Goal: Transaction & Acquisition: Purchase product/service

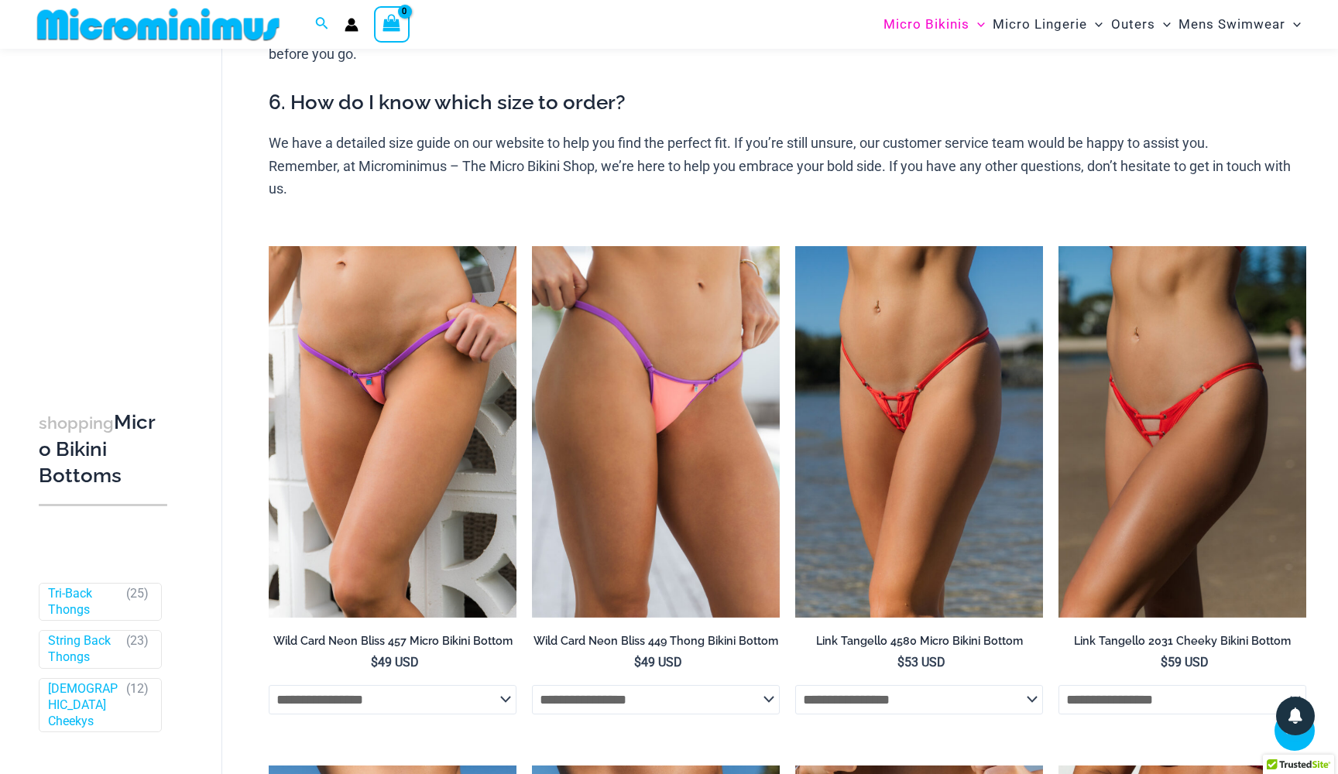
scroll to position [595, 0]
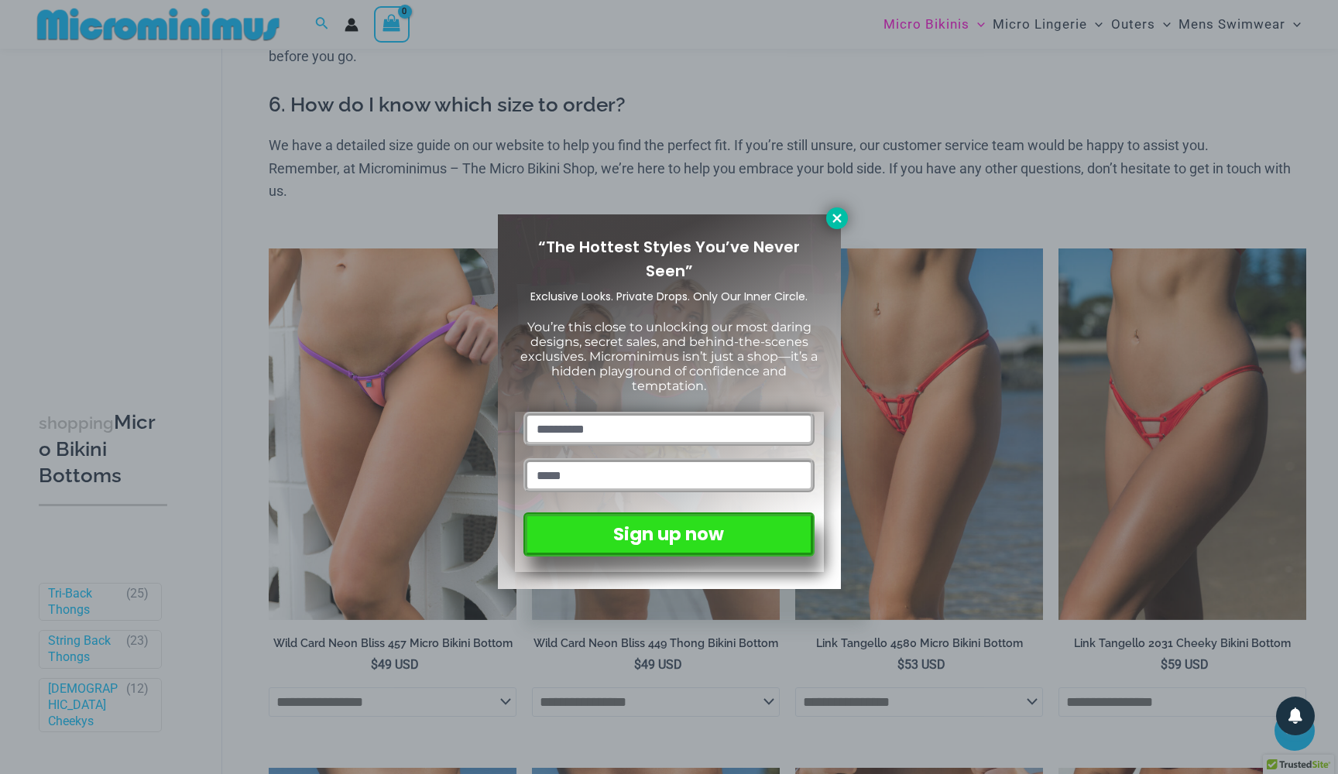
click at [834, 218] on icon at bounding box center [837, 218] width 14 height 14
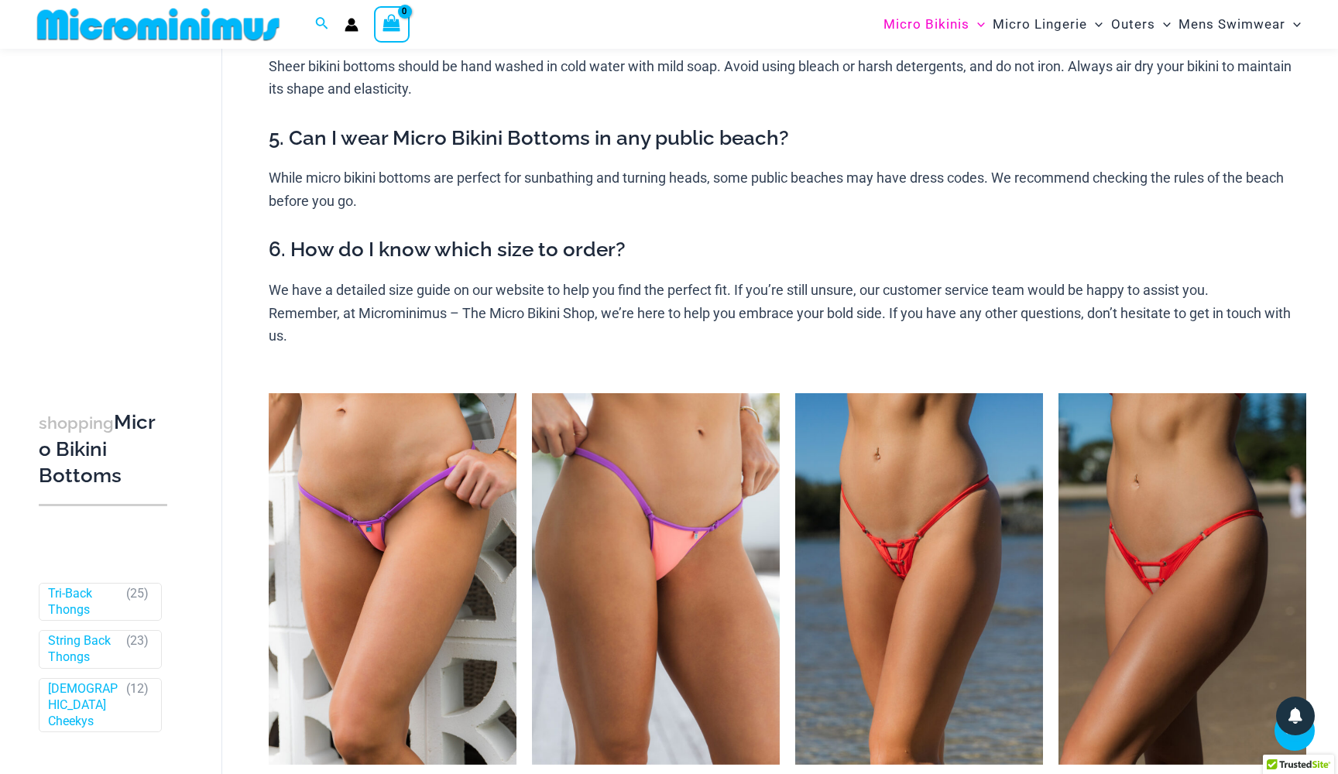
scroll to position [435, 0]
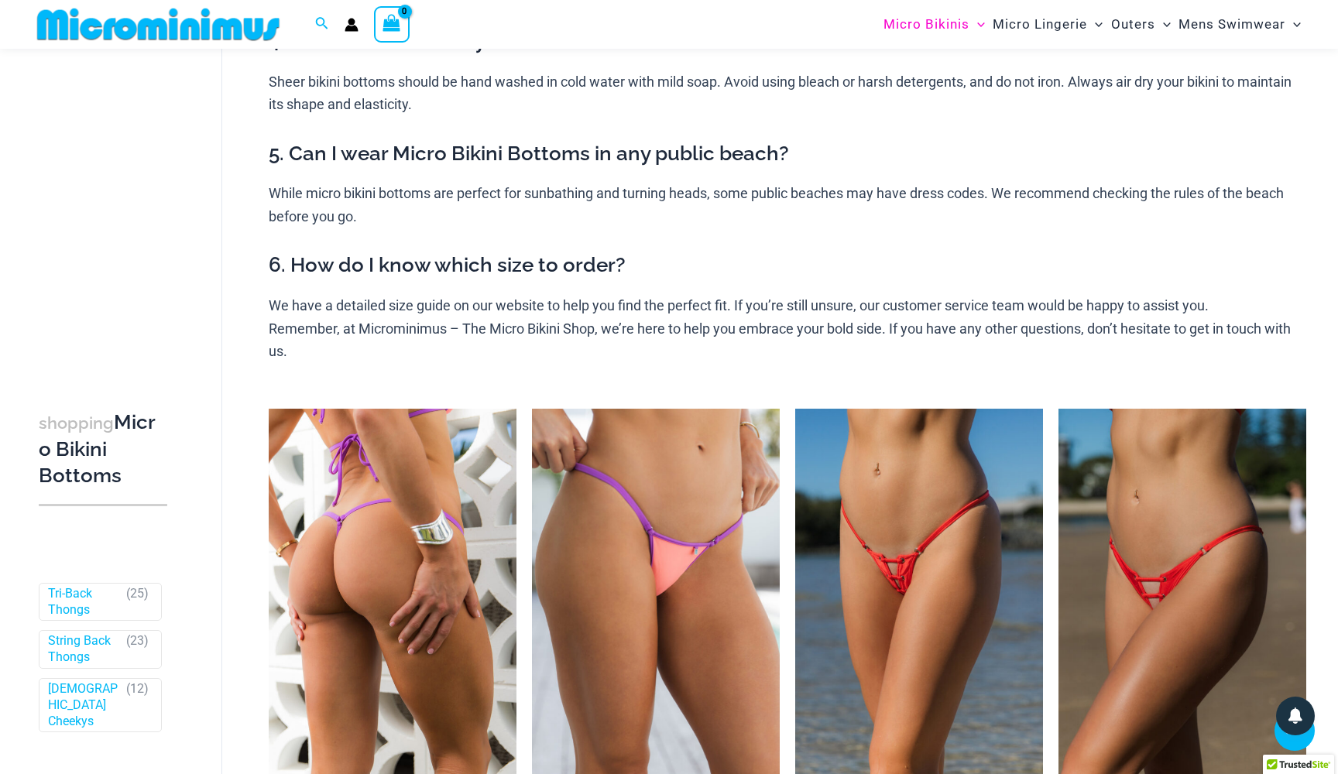
click at [413, 495] on img at bounding box center [393, 595] width 248 height 372
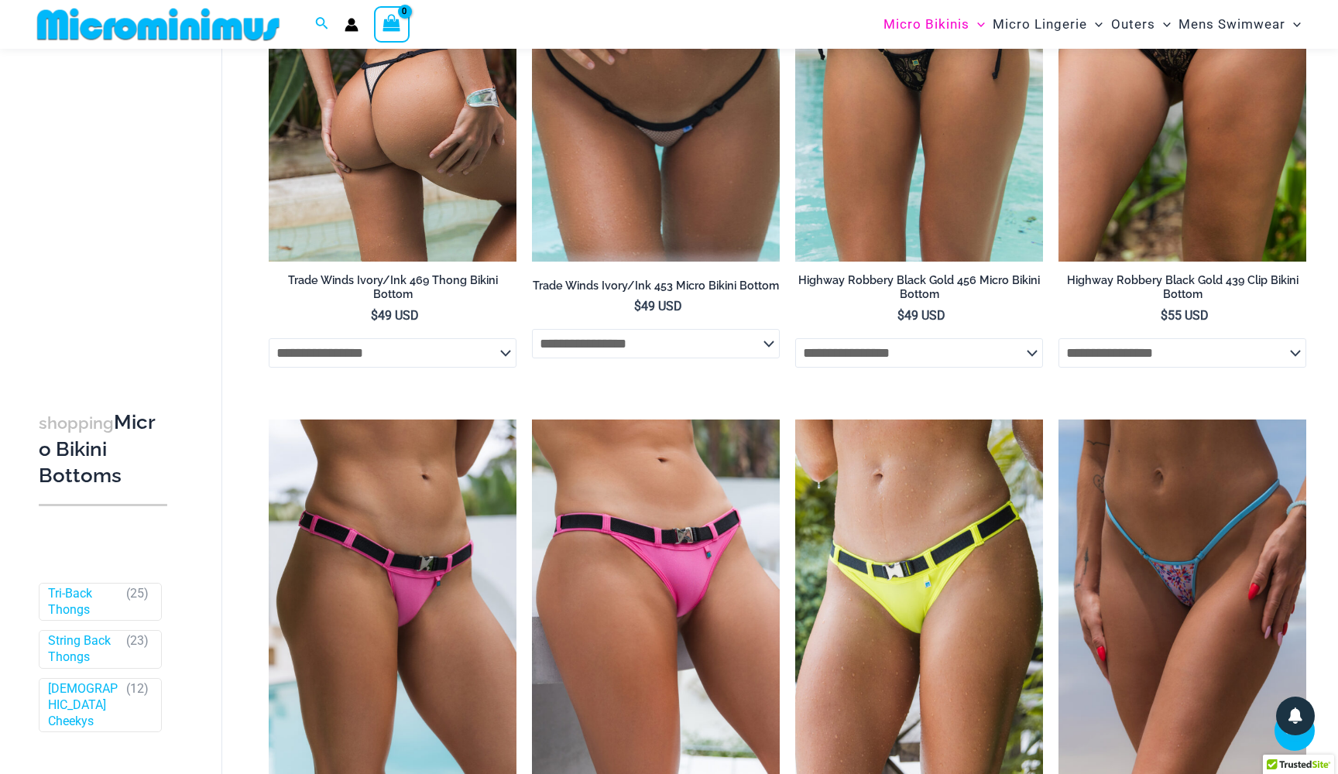
scroll to position [2544, 0]
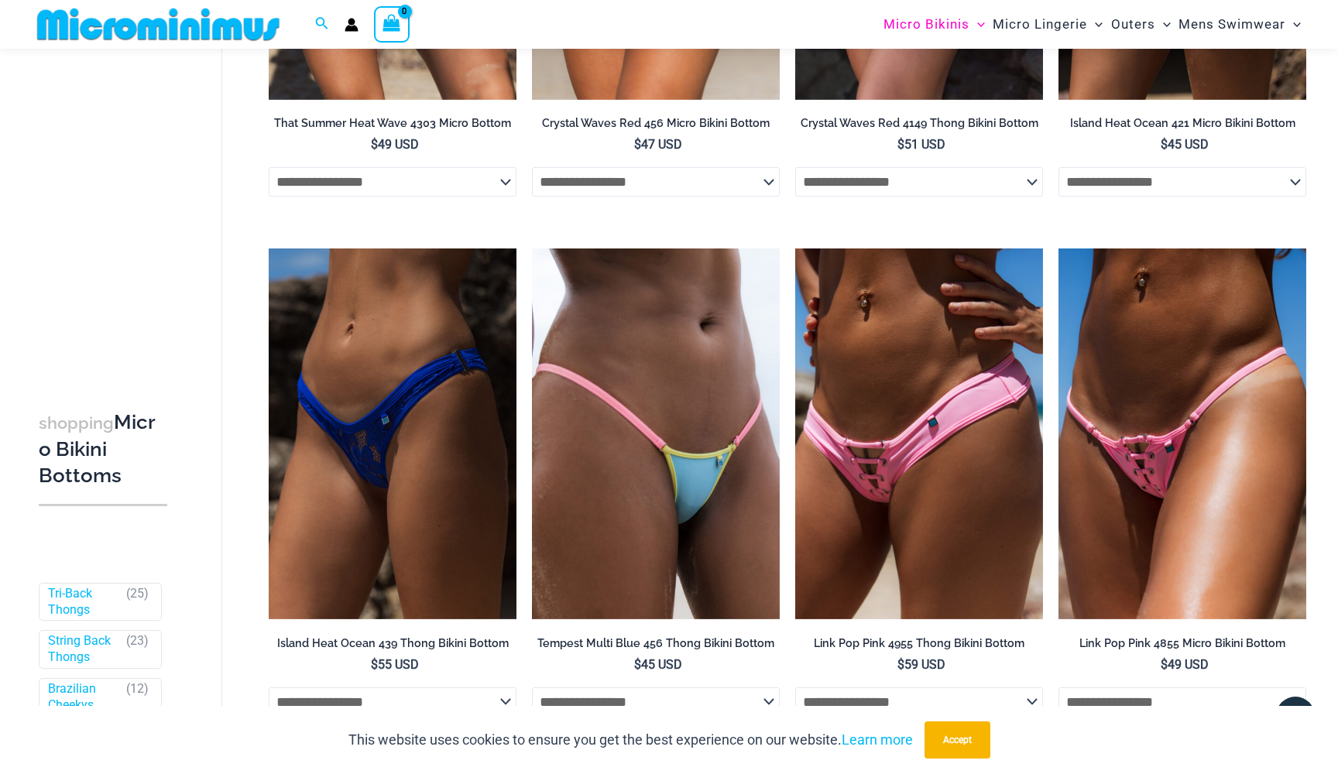
scroll to position [3381, 0]
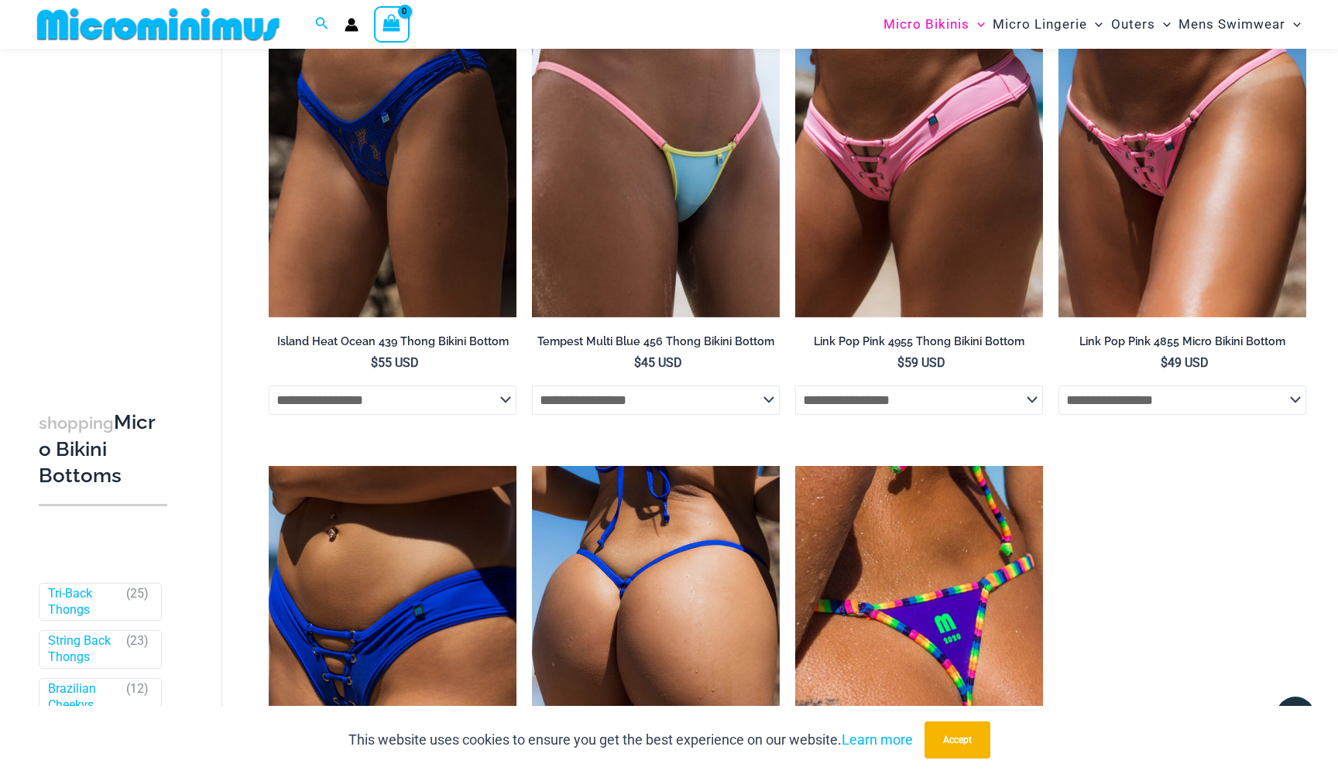
click at [744, 551] on img at bounding box center [656, 652] width 248 height 372
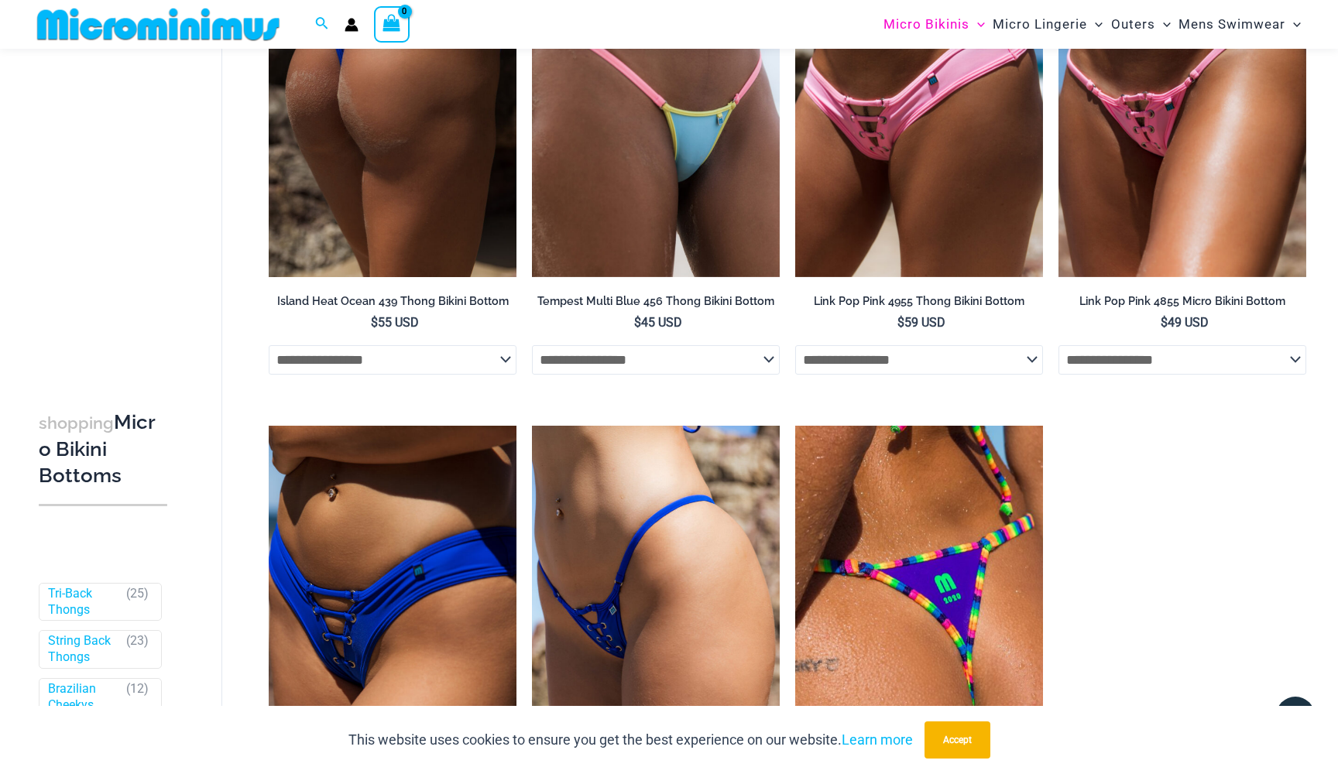
scroll to position [3422, 0]
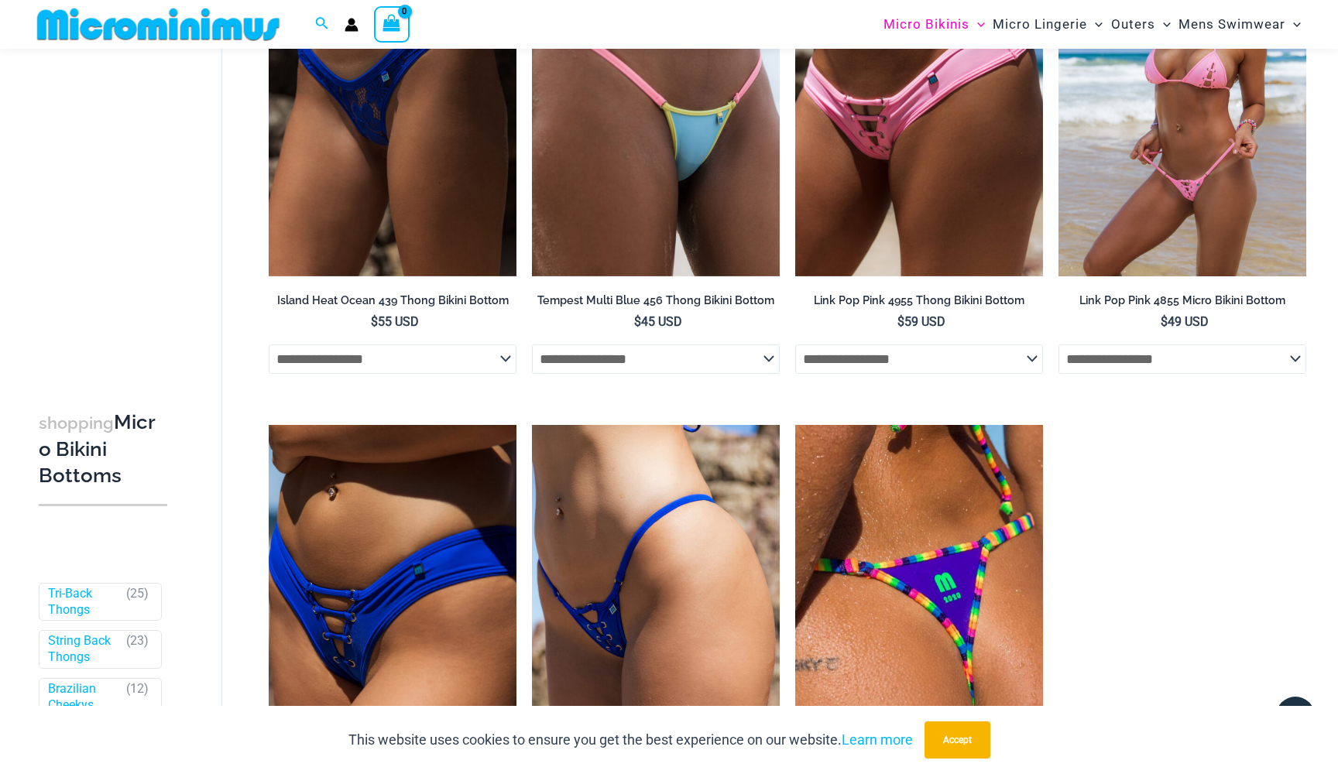
click at [1108, 124] on img at bounding box center [1182, 92] width 248 height 372
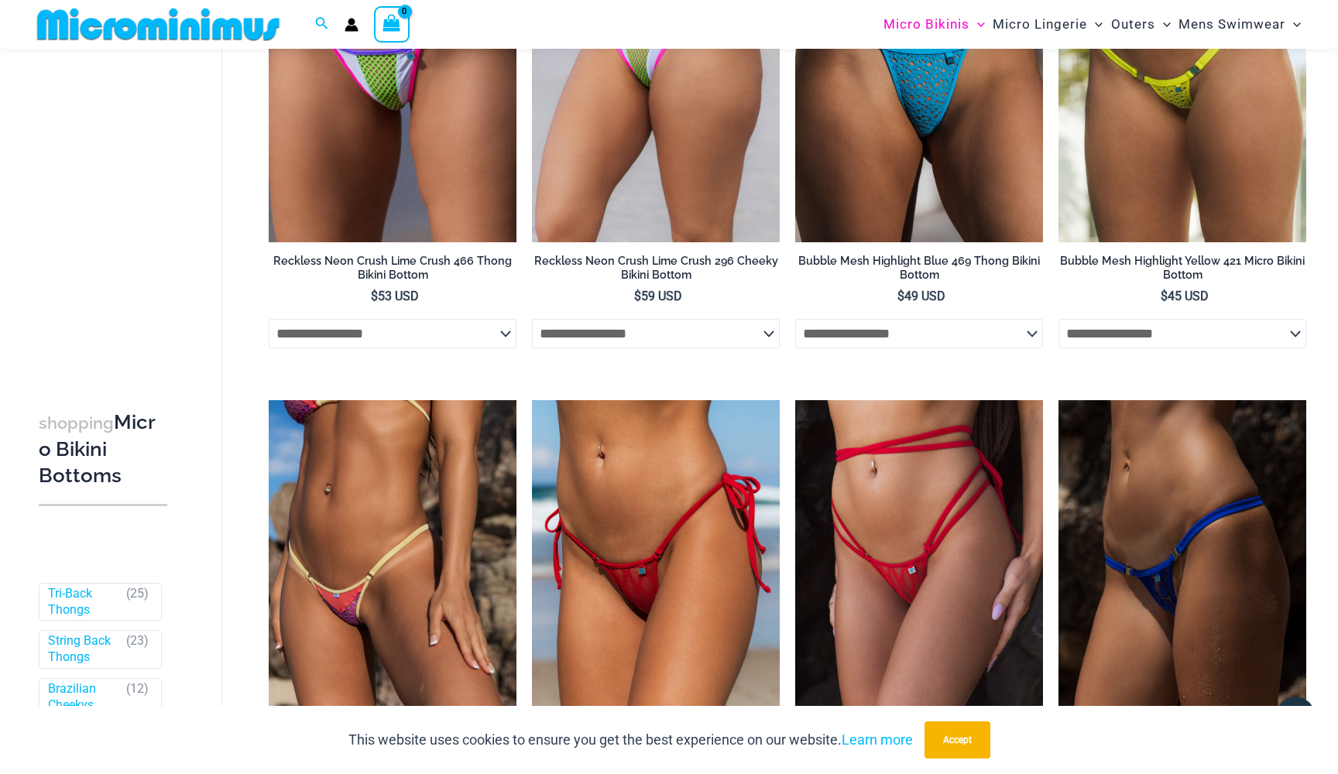
scroll to position [2156, 0]
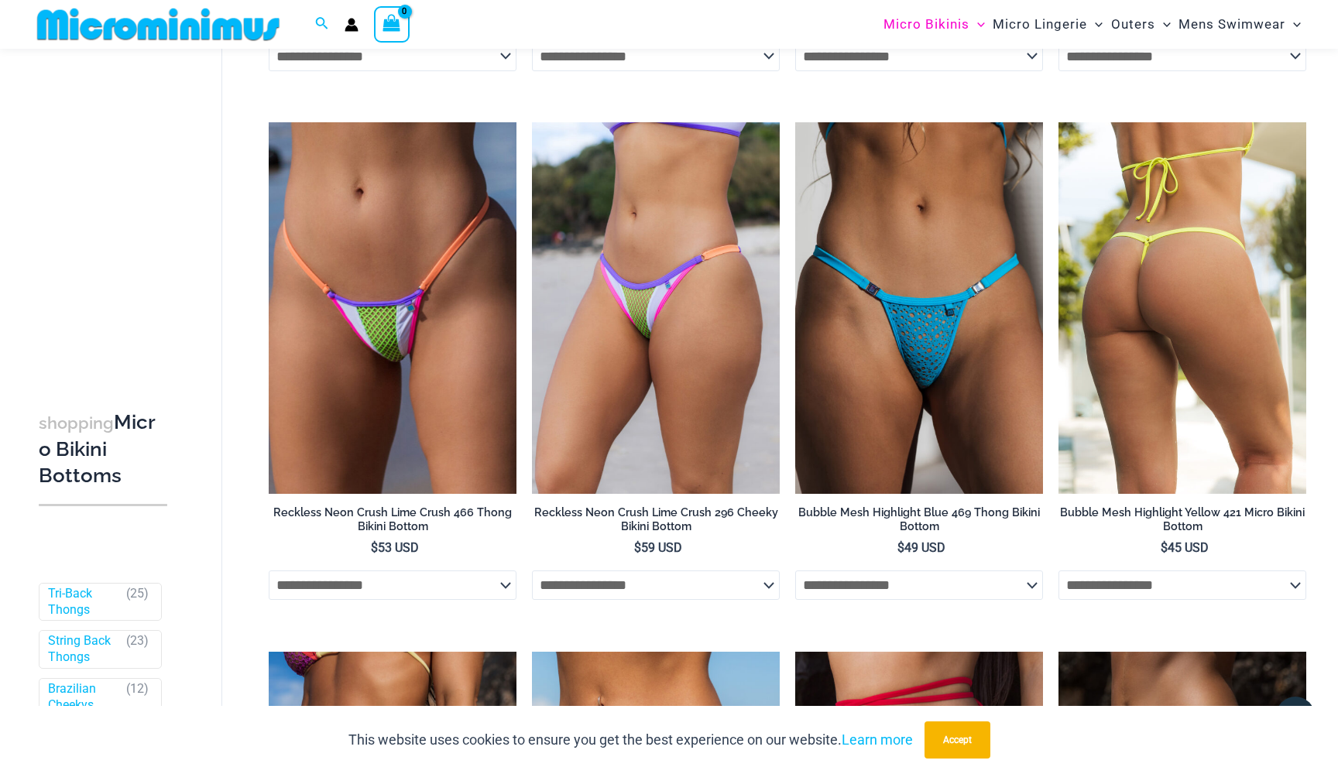
click at [1175, 317] on img at bounding box center [1182, 308] width 248 height 372
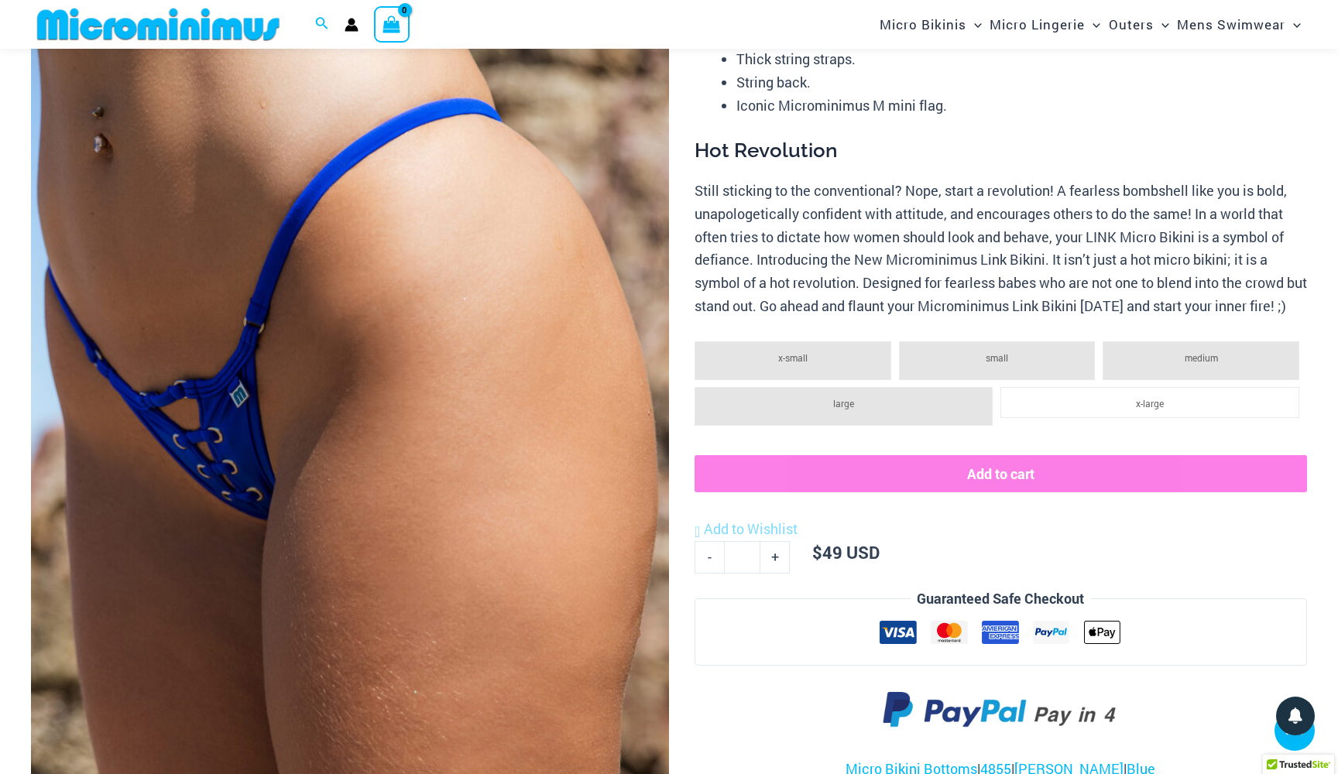
scroll to position [455, 0]
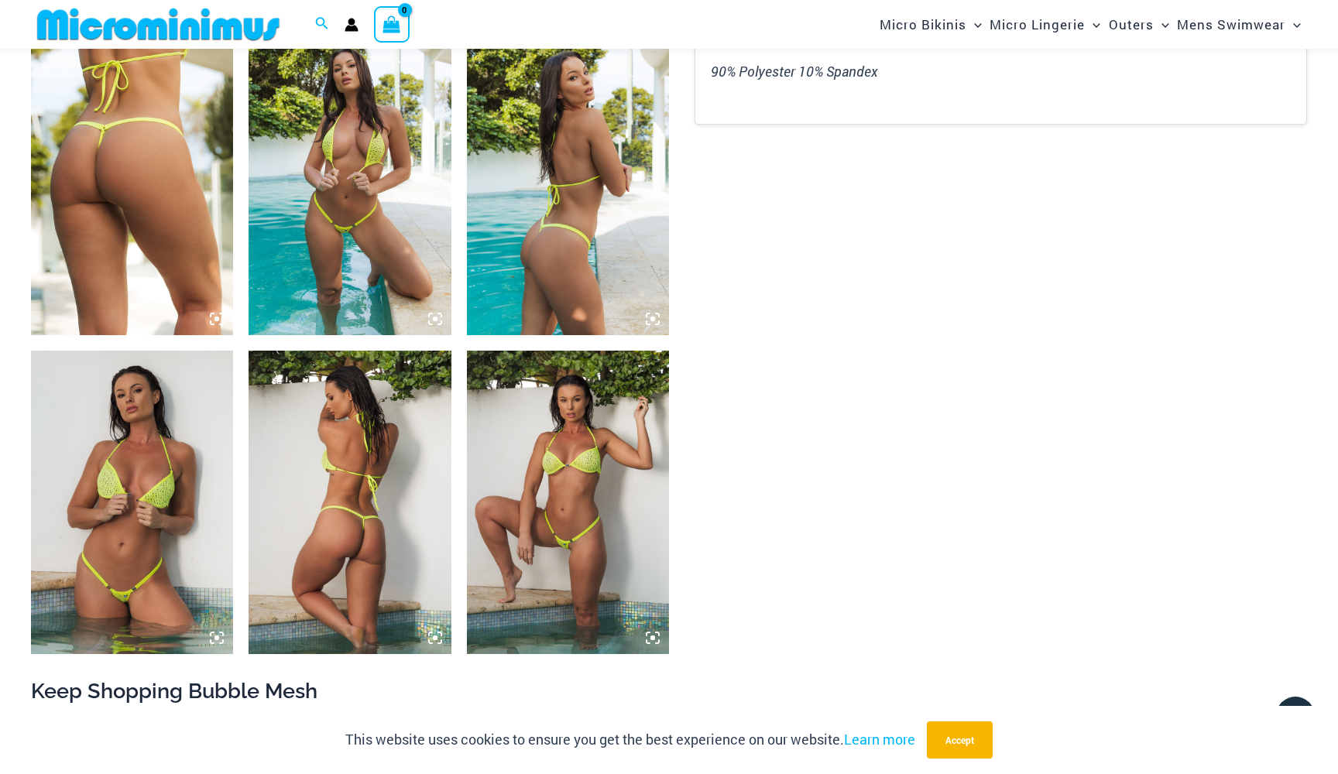
scroll to position [1146, 0]
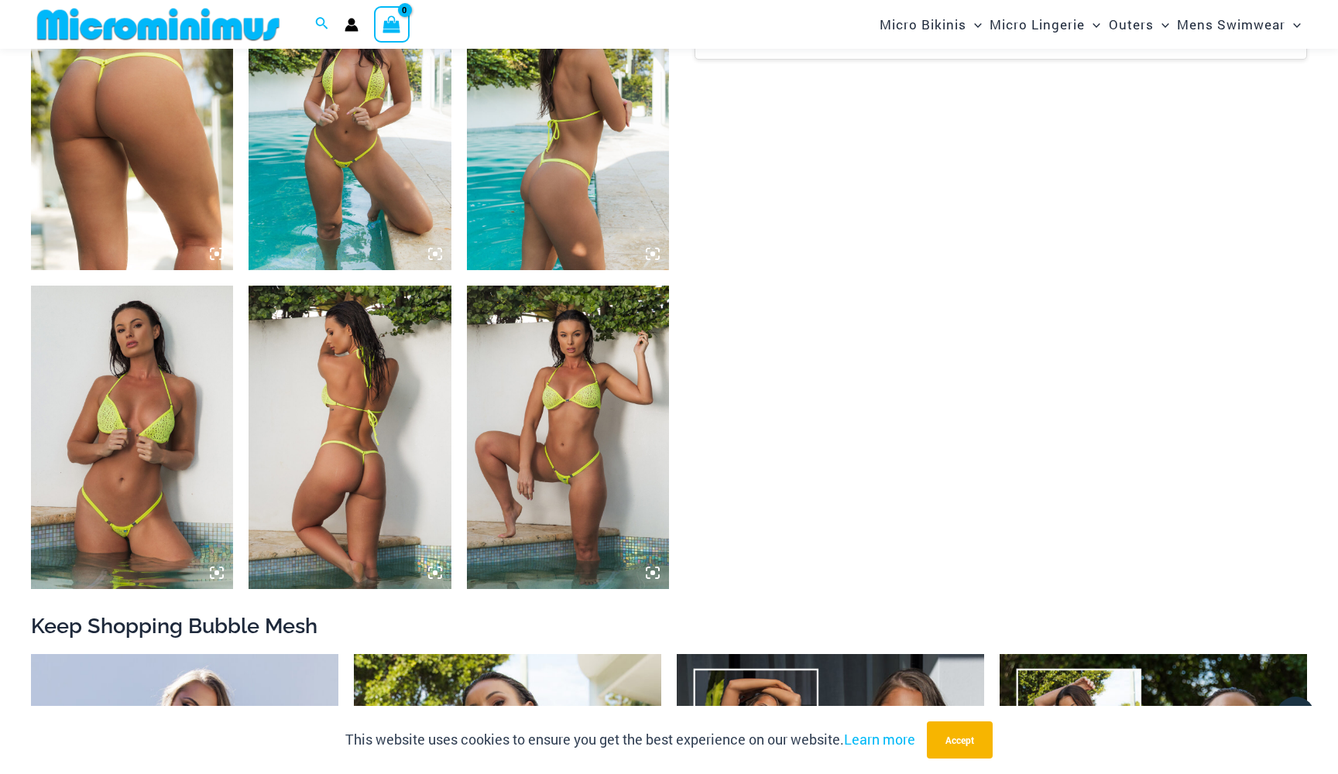
click at [142, 427] on img at bounding box center [132, 437] width 202 height 303
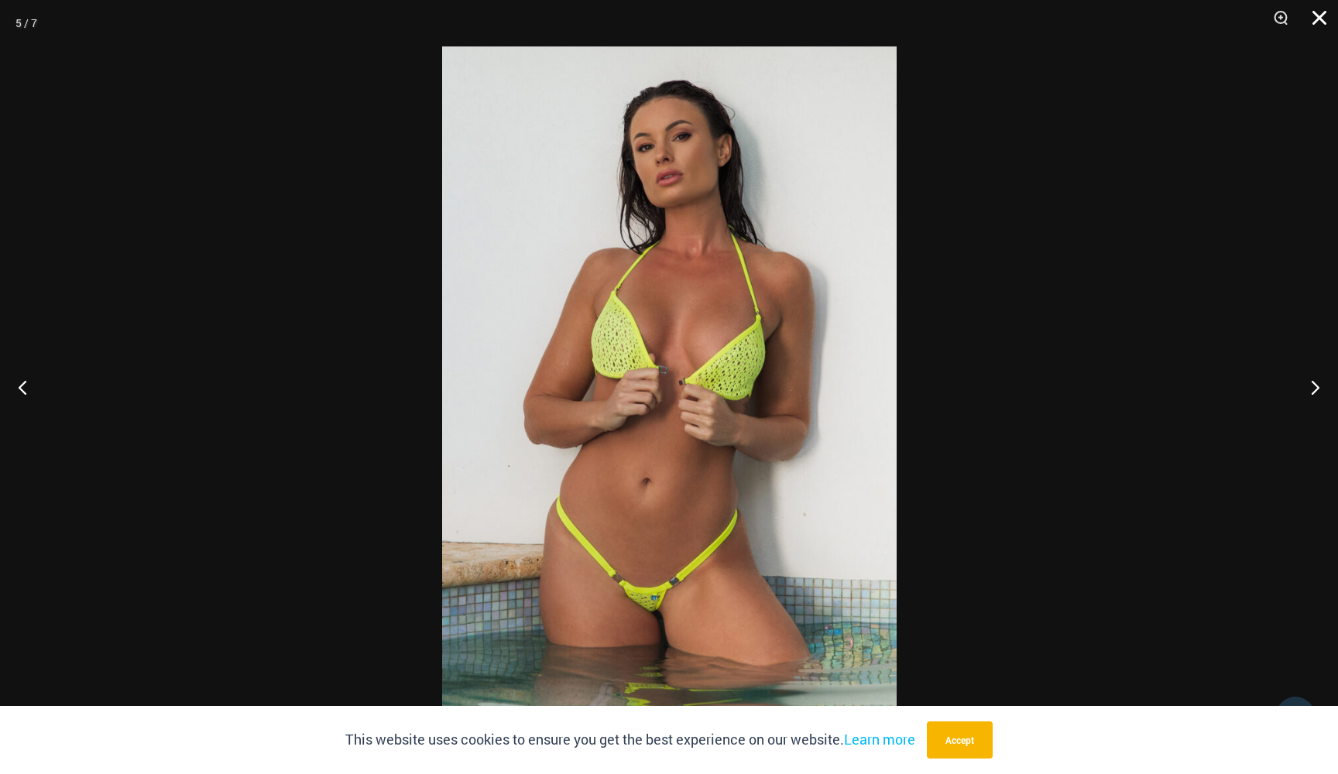
click at [1314, 23] on button "Close" at bounding box center [1313, 23] width 39 height 46
